Goal: Information Seeking & Learning: Learn about a topic

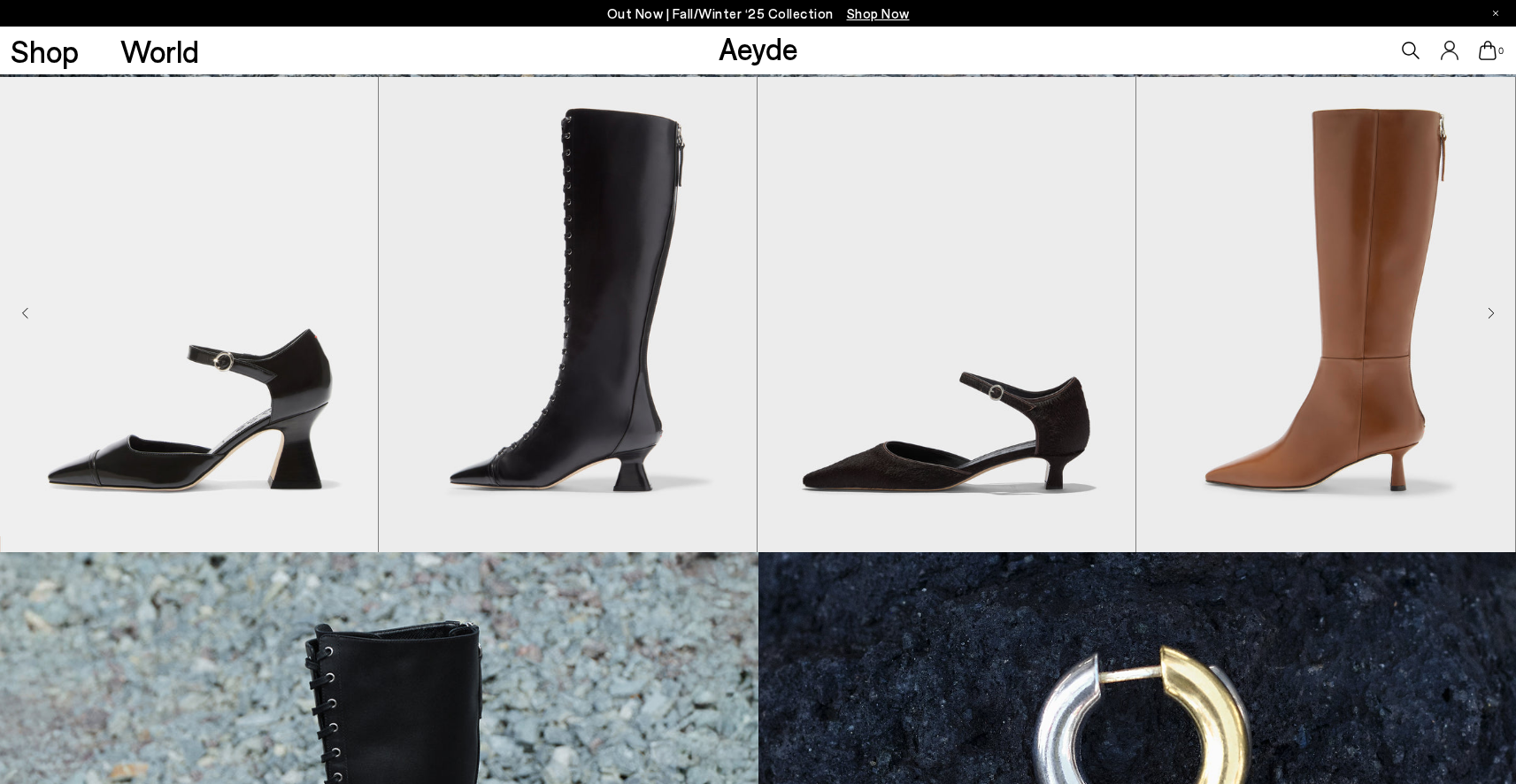
scroll to position [1178, 0]
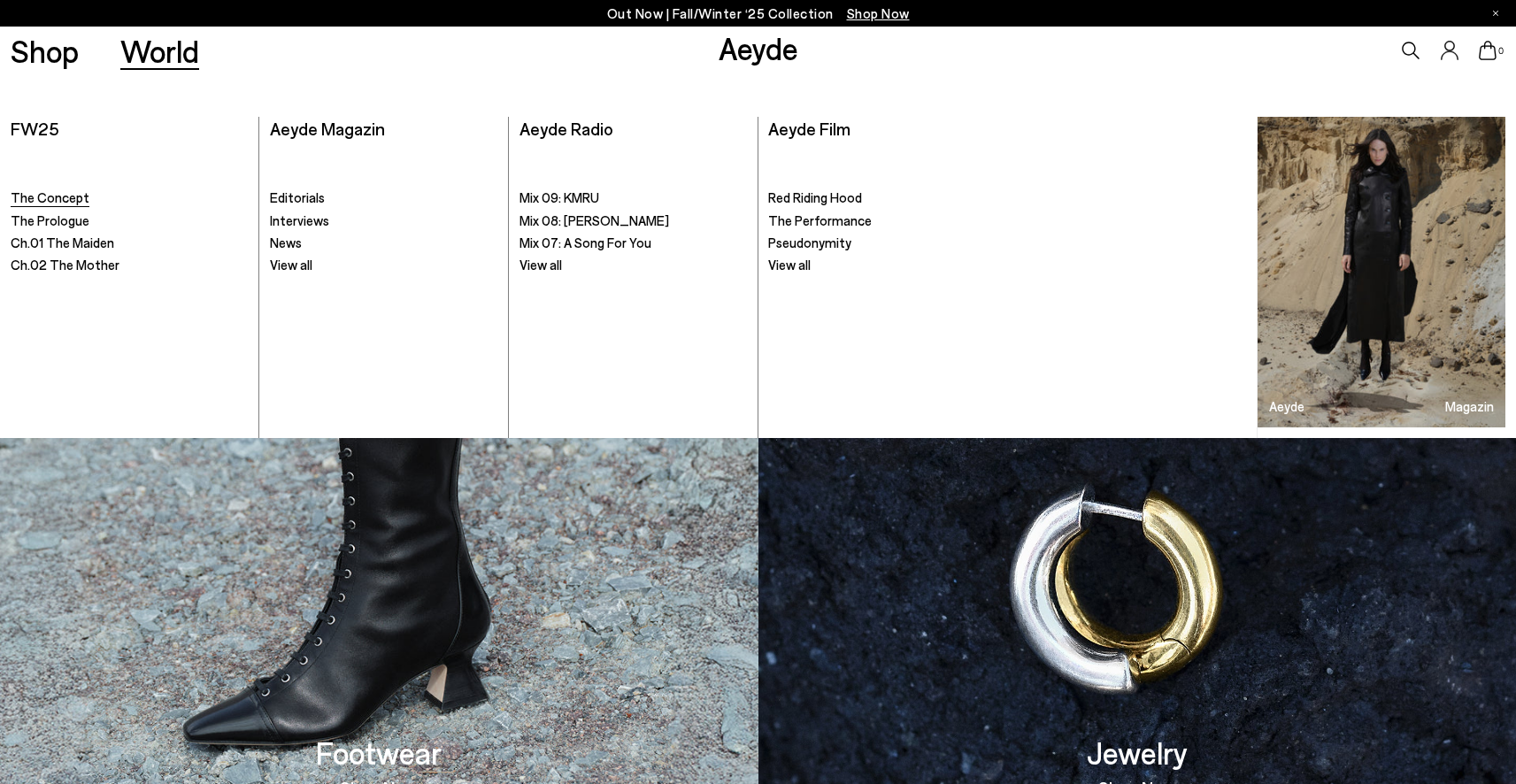
click at [52, 205] on span "The Concept" at bounding box center [50, 197] width 79 height 16
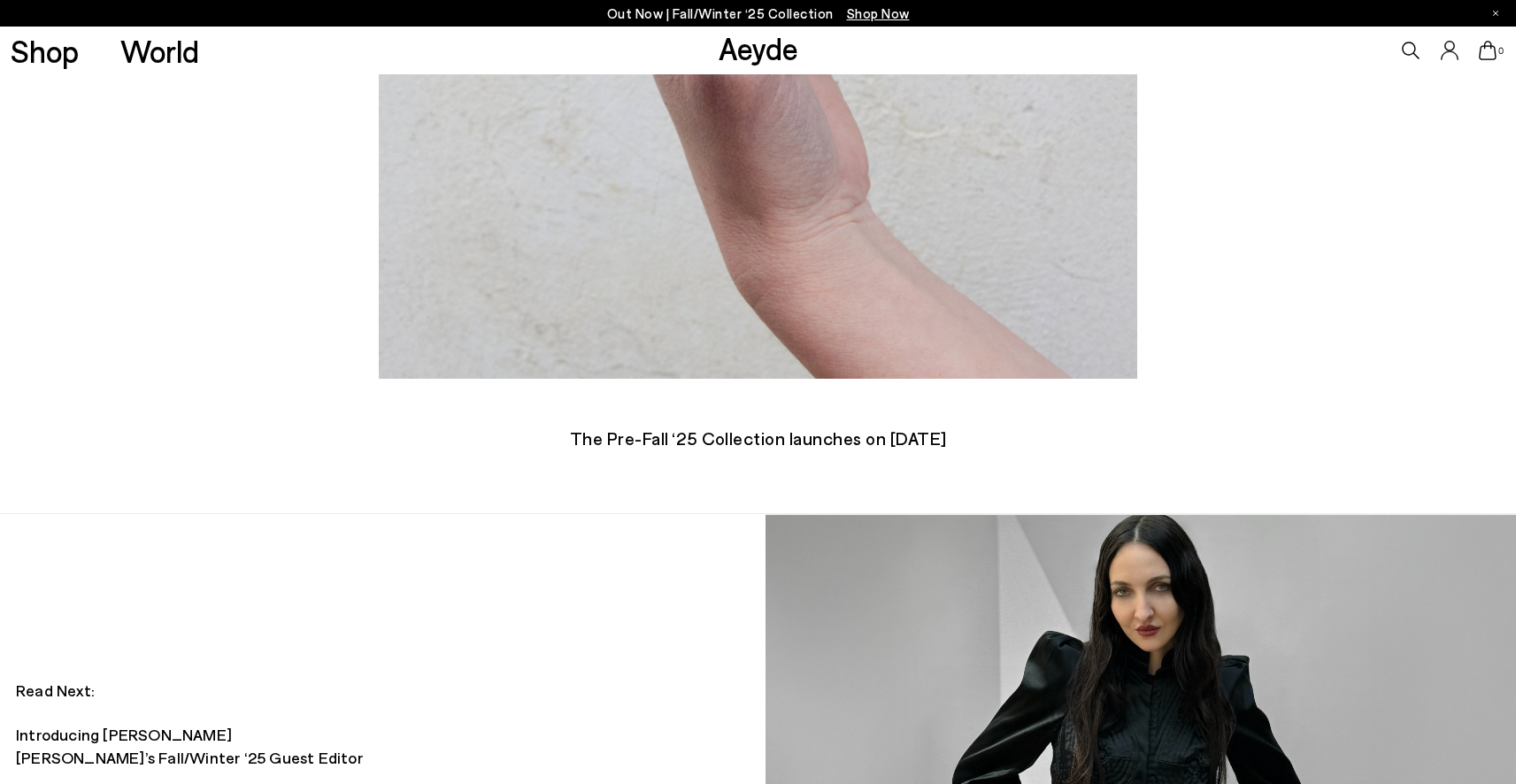
scroll to position [1812, 0]
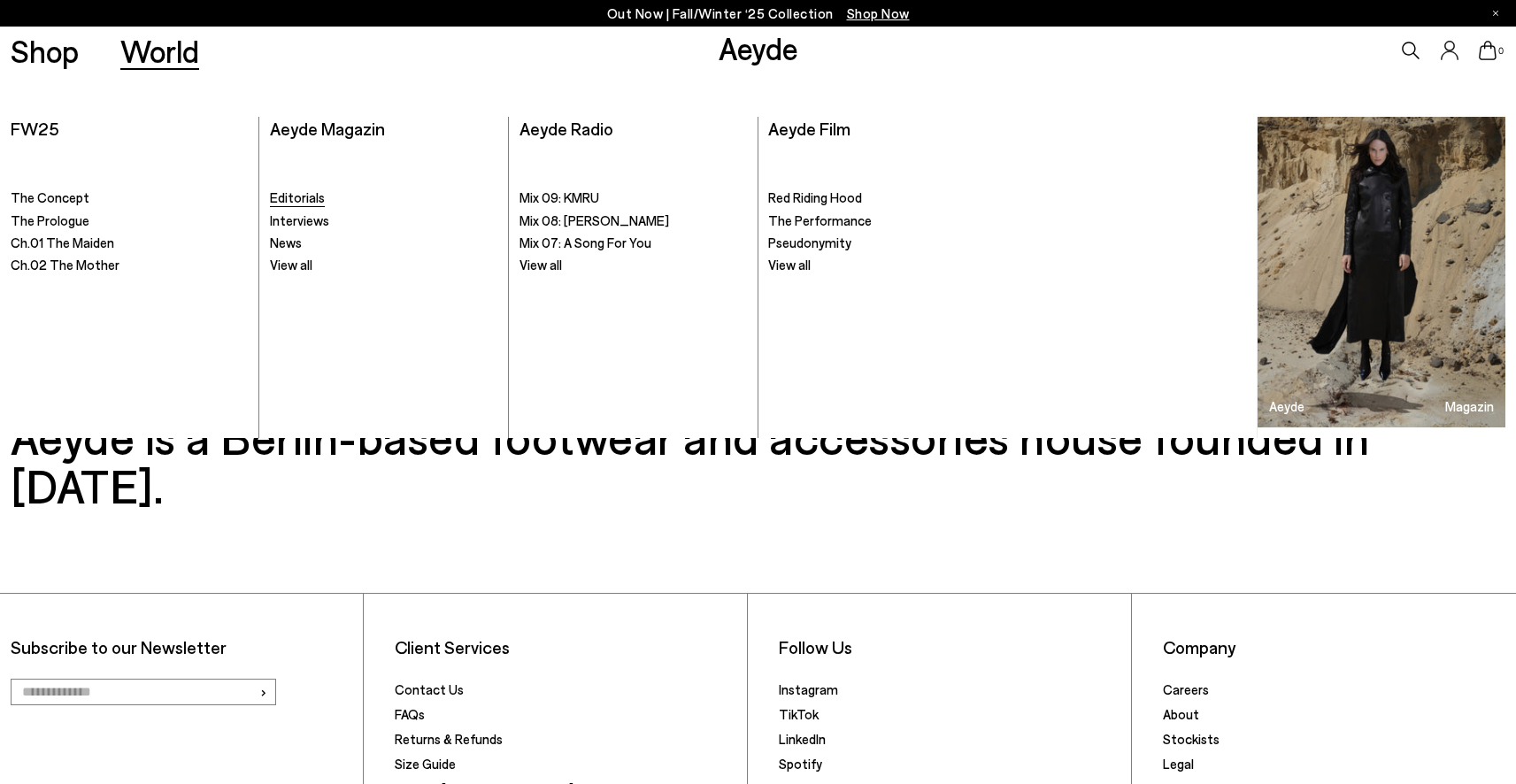
click at [276, 203] on span "Editorials" at bounding box center [296, 197] width 55 height 16
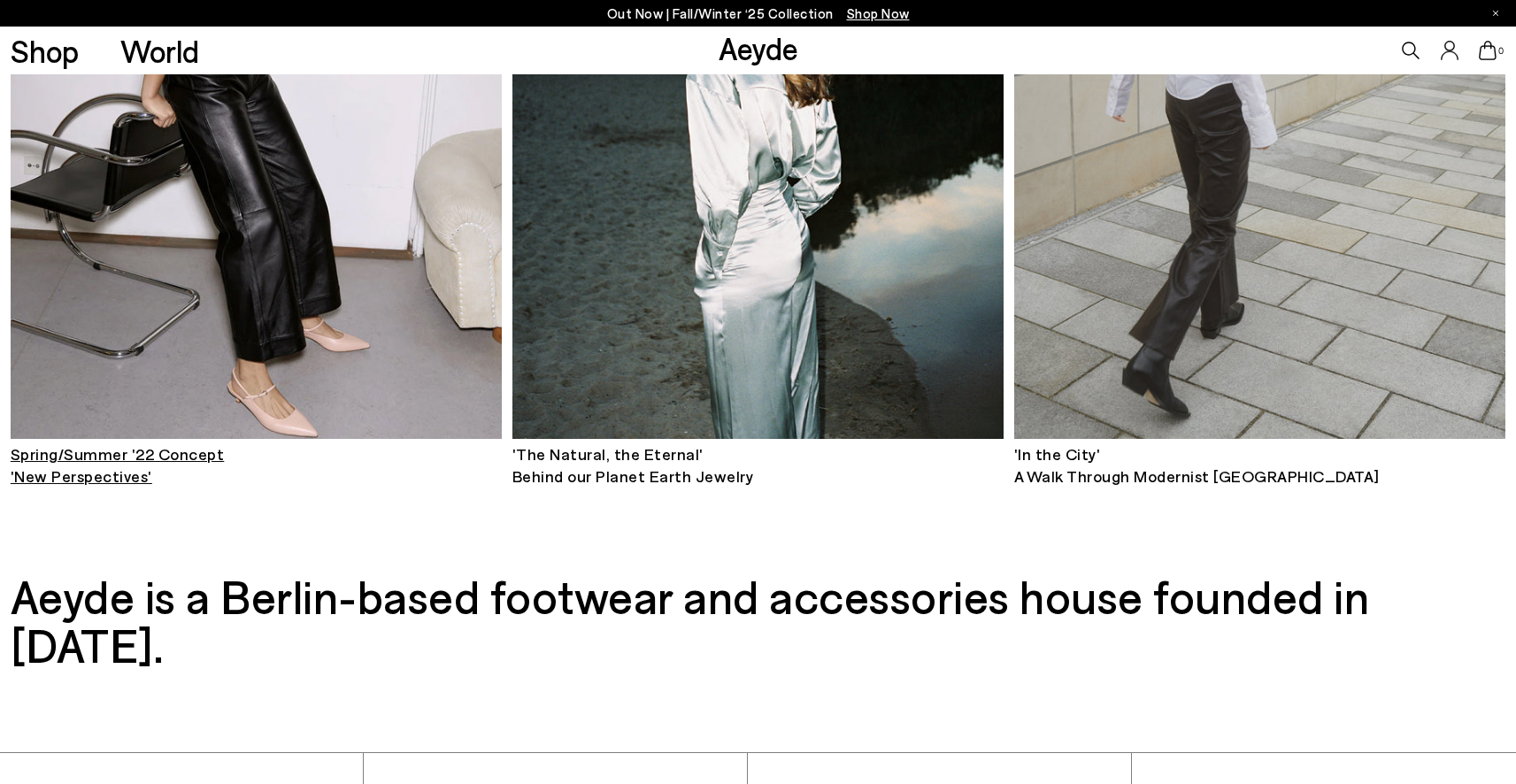
scroll to position [7799, 0]
